Goal: Task Accomplishment & Management: Manage account settings

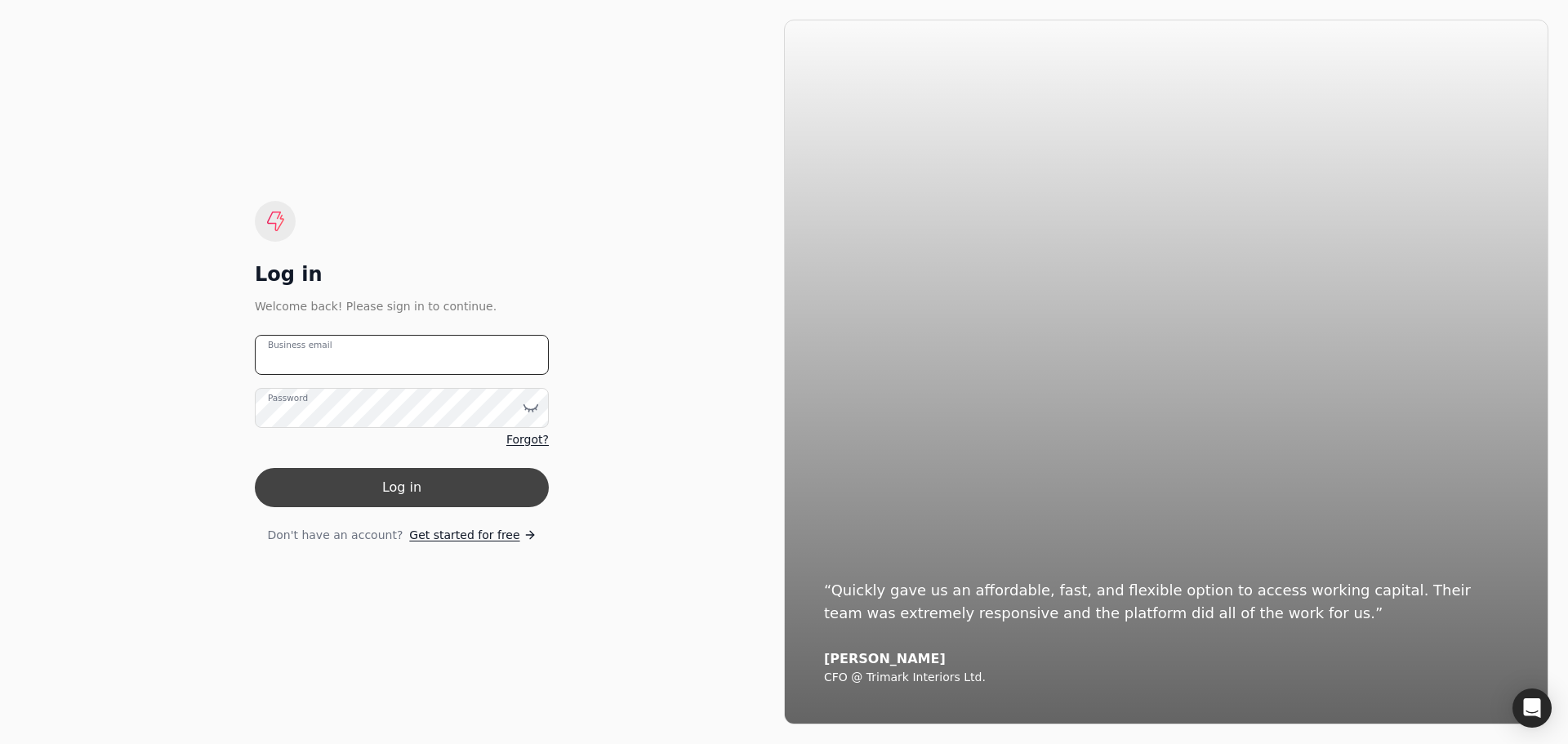
type email "[EMAIL_ADDRESS][DOMAIN_NAME]"
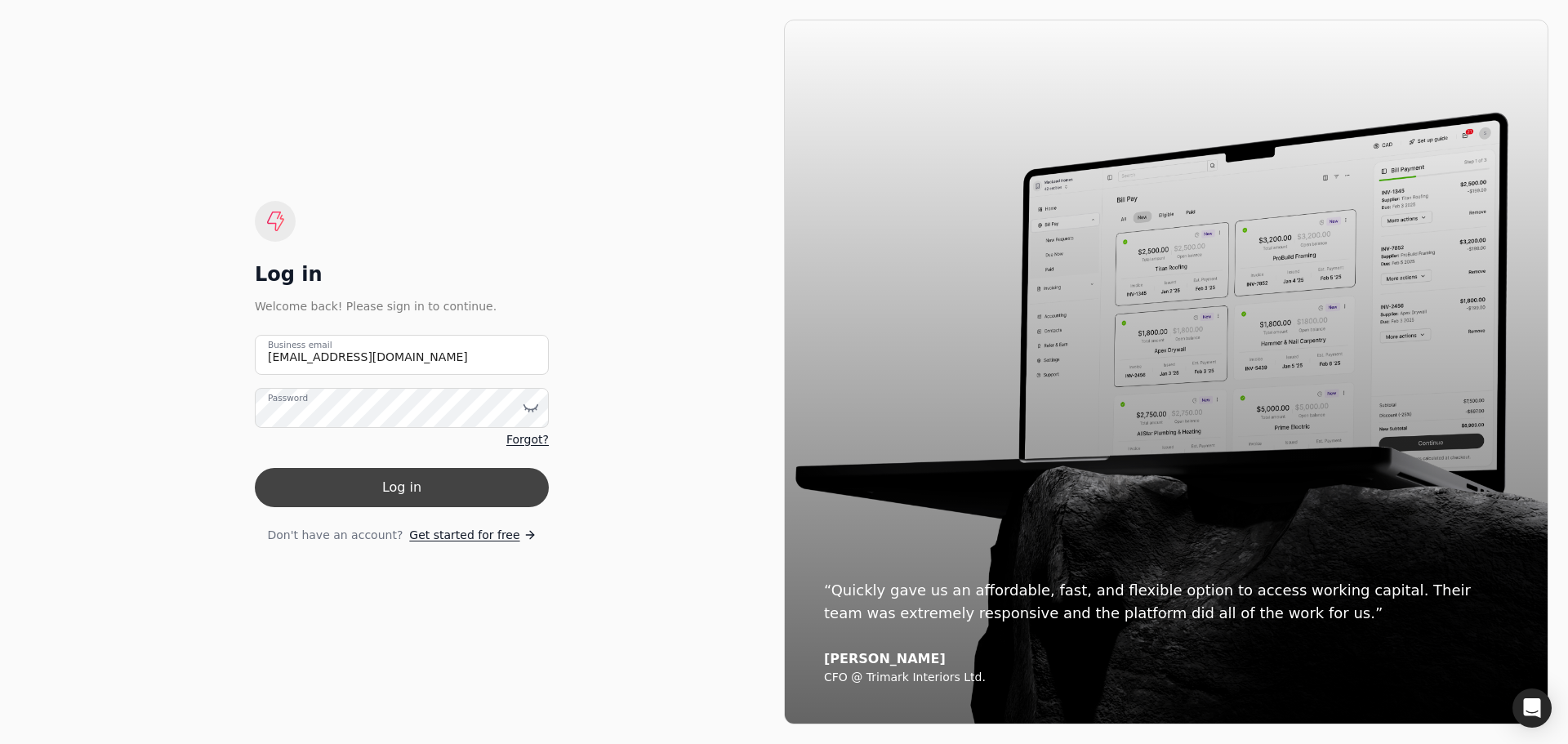
click at [400, 478] on button "Log in" at bounding box center [402, 487] width 294 height 39
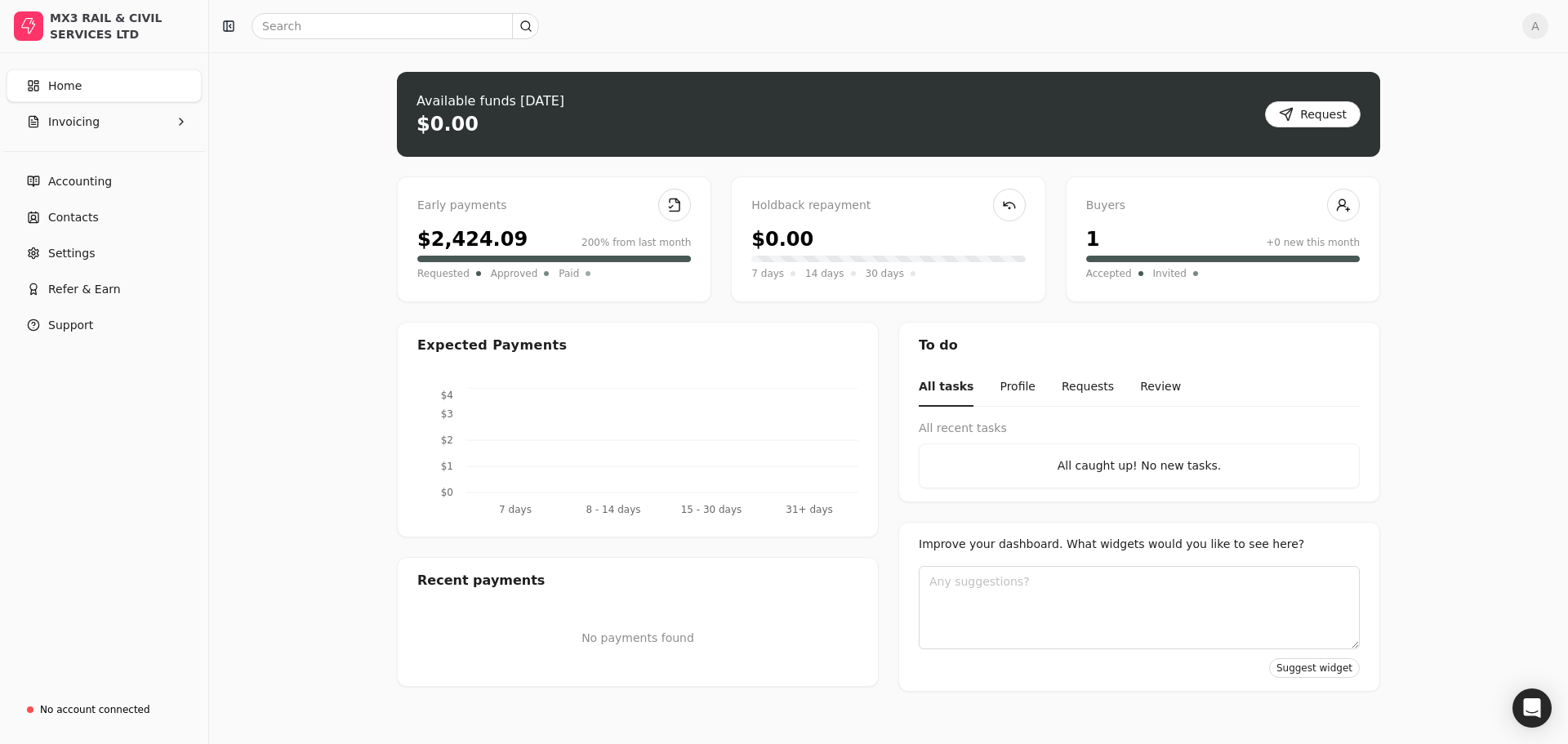
click at [537, 250] on div "$2,424.09 200% from last month" at bounding box center [554, 239] width 273 height 29
click at [490, 243] on div "$2,424.09" at bounding box center [473, 239] width 111 height 29
click at [1153, 268] on span "Invited" at bounding box center [1169, 273] width 33 height 16
click at [1104, 241] on div "1 +0 new this month" at bounding box center [1222, 239] width 273 height 29
click at [1104, 268] on div "Accepted Invited Accepted 1" at bounding box center [1222, 268] width 273 height 26
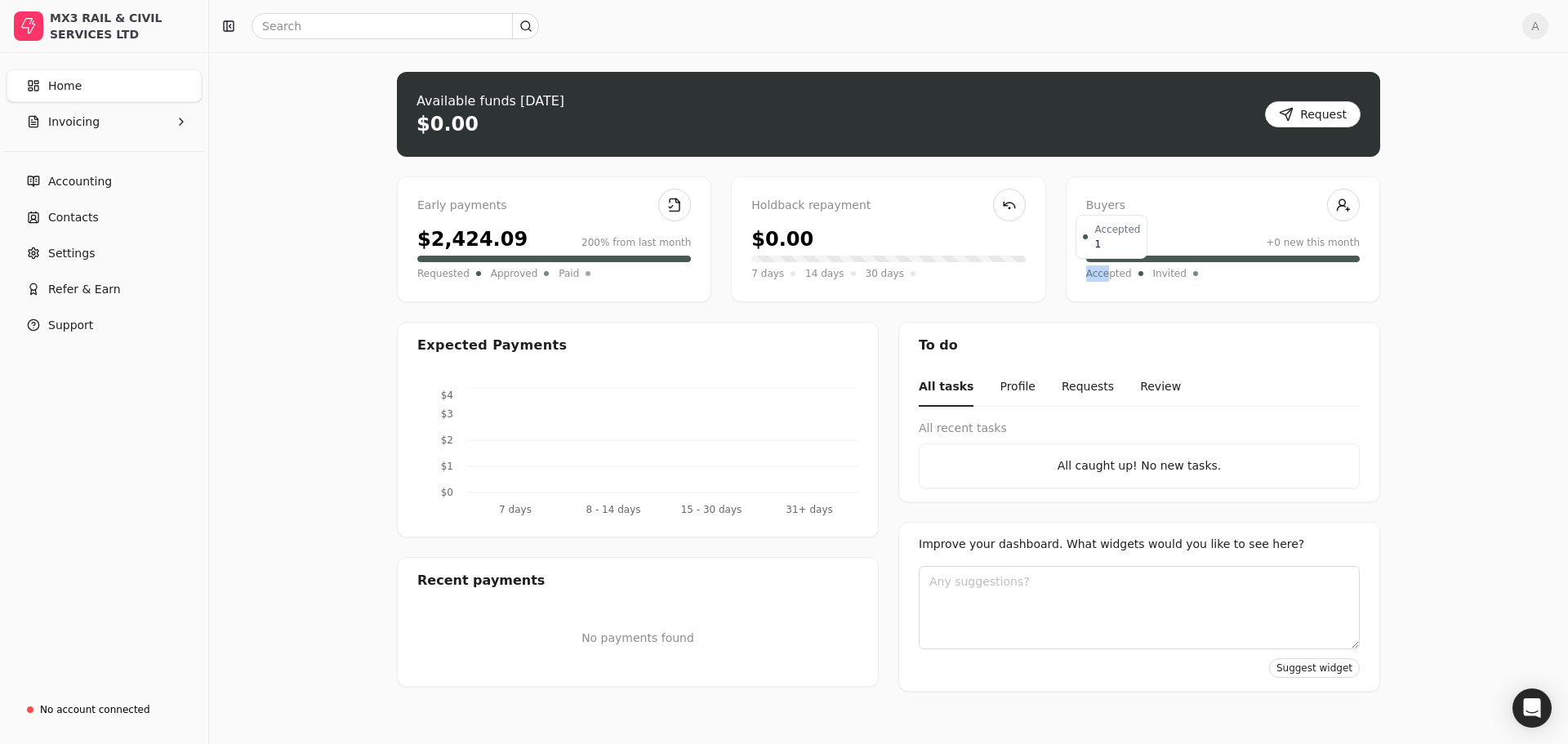
click at [1104, 268] on span "Accepted" at bounding box center [1109, 273] width 45 height 16
click at [78, 130] on span "Invoicing" at bounding box center [74, 122] width 51 height 17
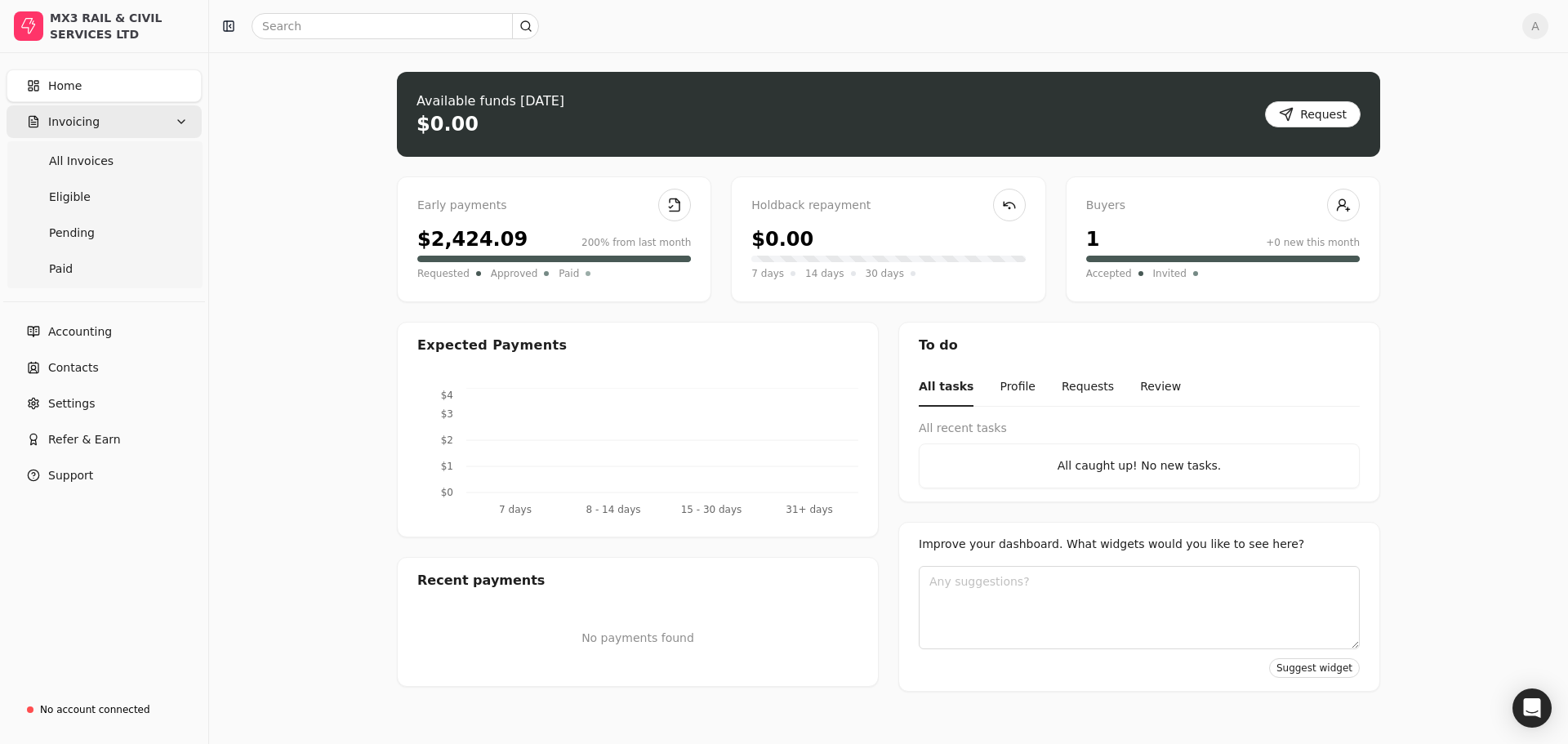
click at [98, 116] on button "Invoicing" at bounding box center [104, 121] width 196 height 33
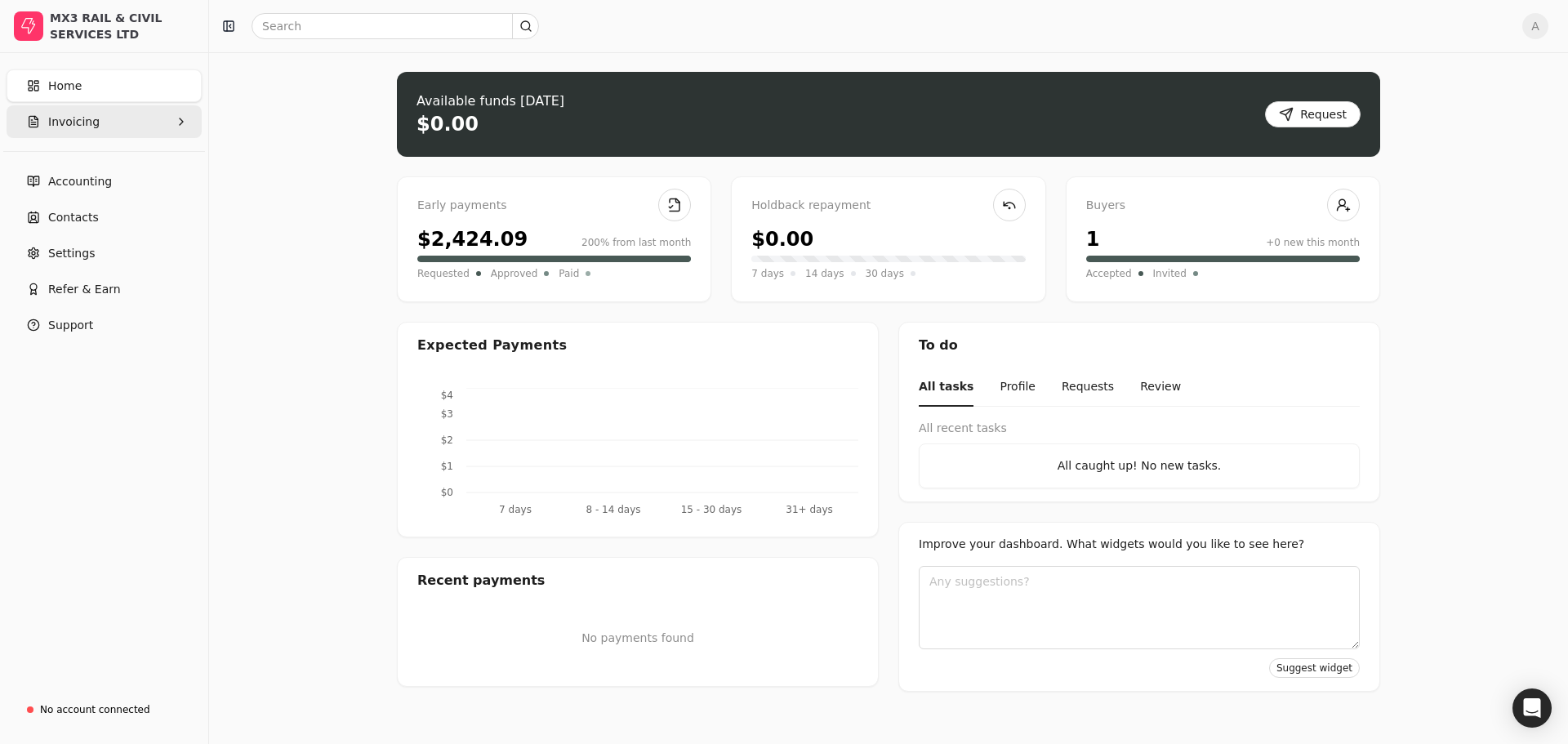
click at [92, 123] on span "Invoicing" at bounding box center [74, 122] width 51 height 17
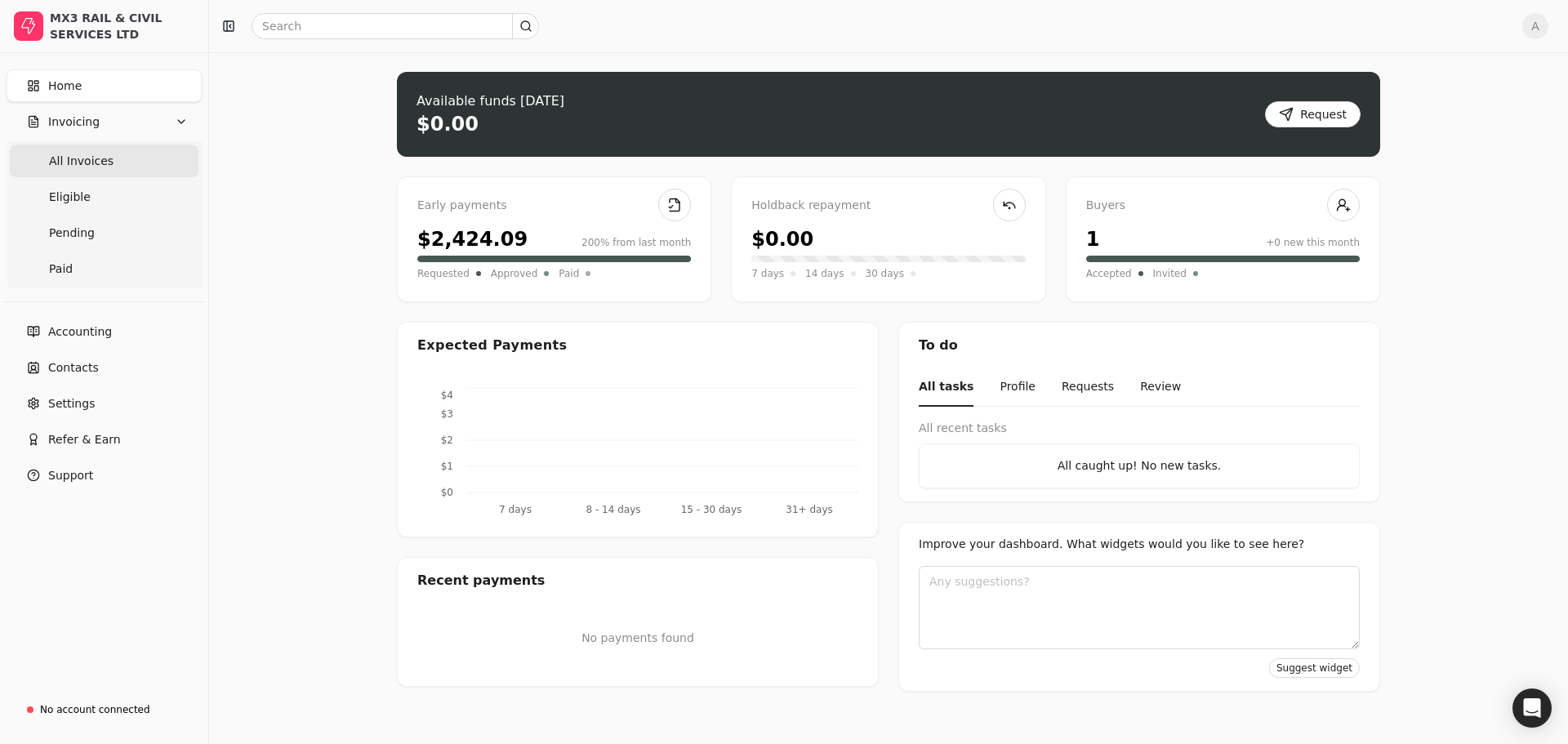
click at [96, 159] on span "All Invoices" at bounding box center [81, 162] width 64 height 17
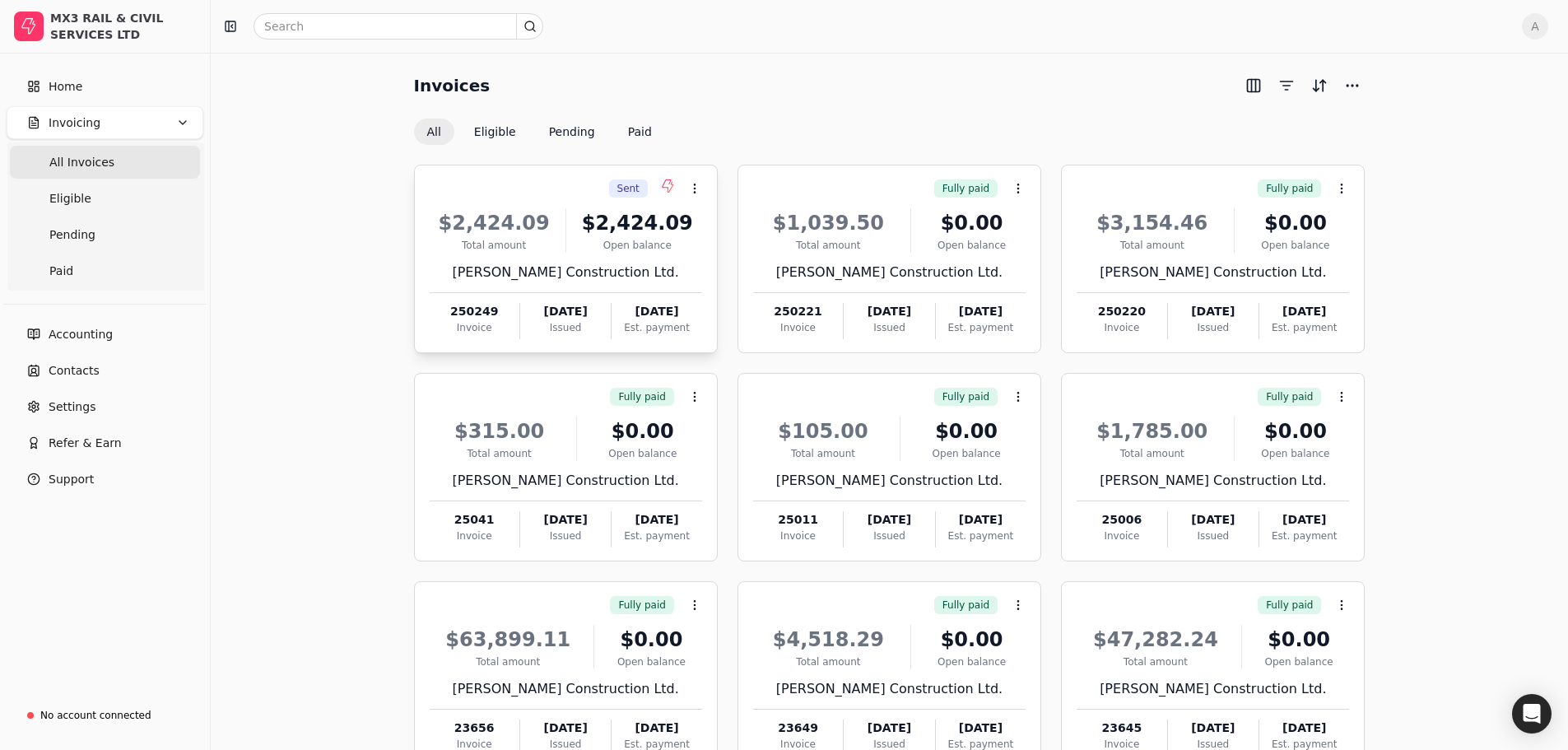
click at [588, 289] on div "$2,424.09 Total amount $2,424.09 Open balance [PERSON_NAME] Construction Ltd. 2…" at bounding box center [566, 269] width 272 height 141
click at [709, 226] on span "Open" at bounding box center [721, 230] width 30 height 17
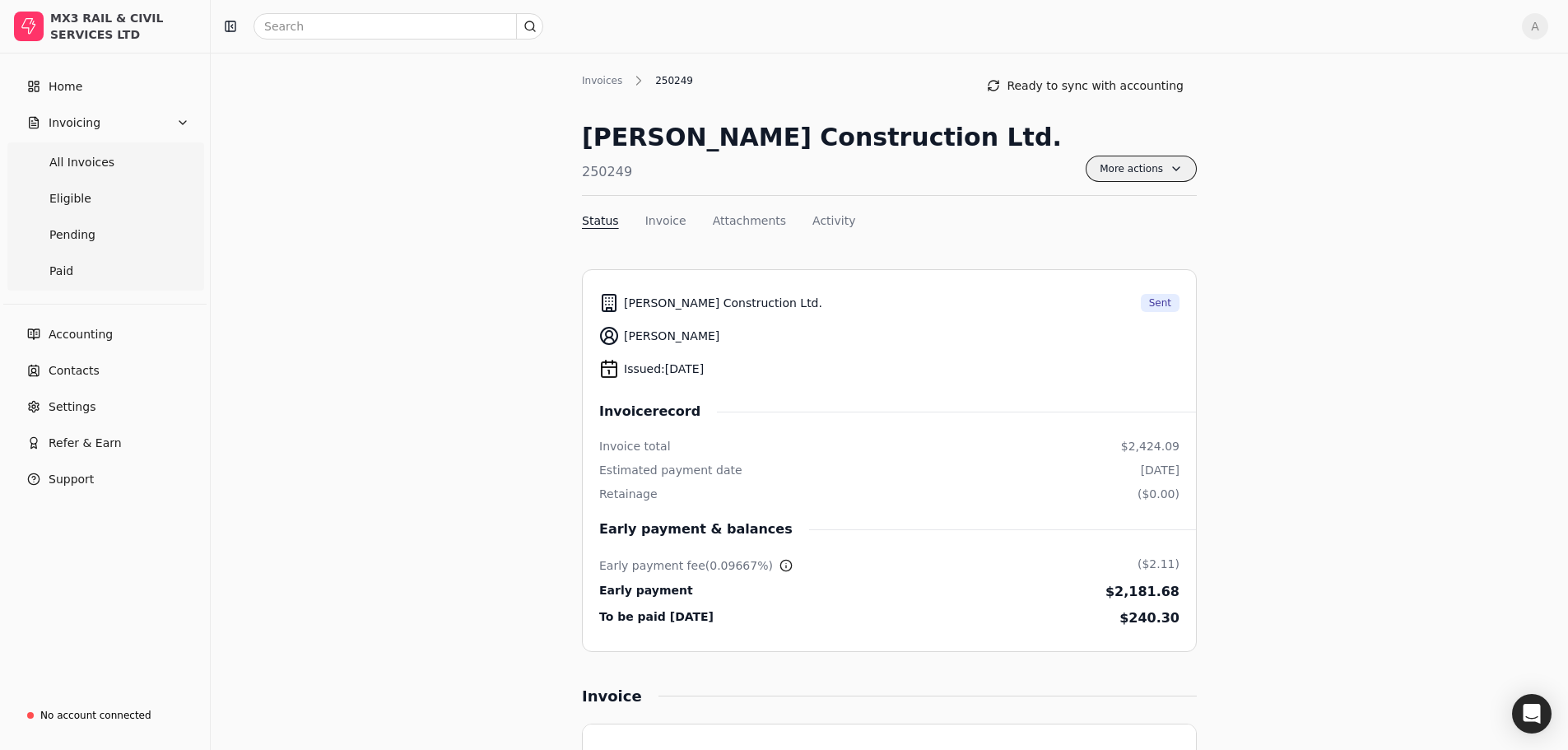
click at [1172, 161] on span "More actions" at bounding box center [1141, 169] width 111 height 27
